Goal: Transaction & Acquisition: Download file/media

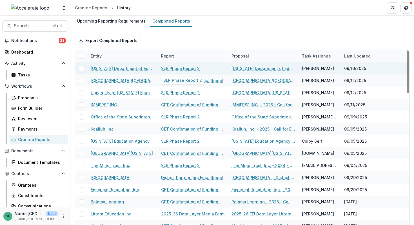
click at [180, 70] on link "SLR Phase Report 2" at bounding box center [180, 68] width 39 height 6
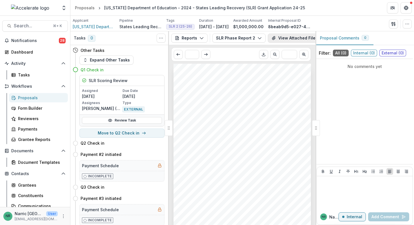
scroll to position [0, 44]
click at [263, 57] on icon "Download PDF" at bounding box center [263, 54] width 5 height 5
